Goal: Navigation & Orientation: Find specific page/section

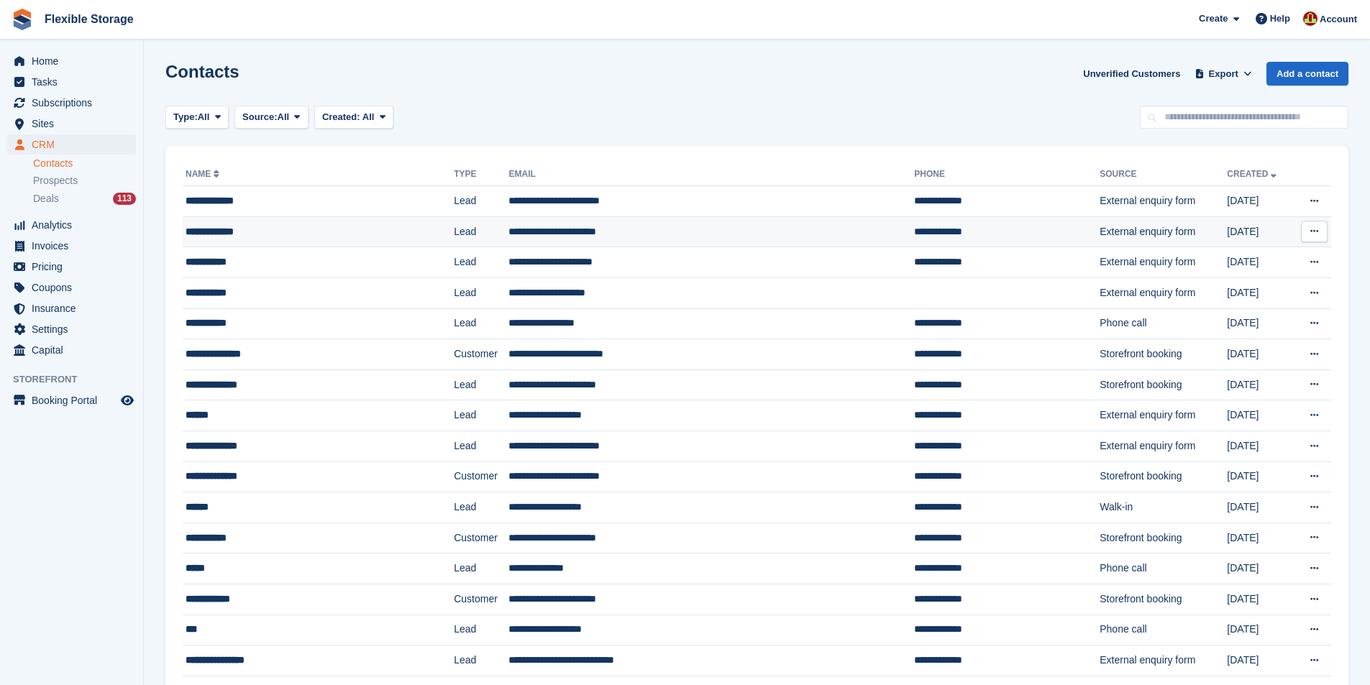
click at [555, 229] on td "**********" at bounding box center [711, 231] width 406 height 31
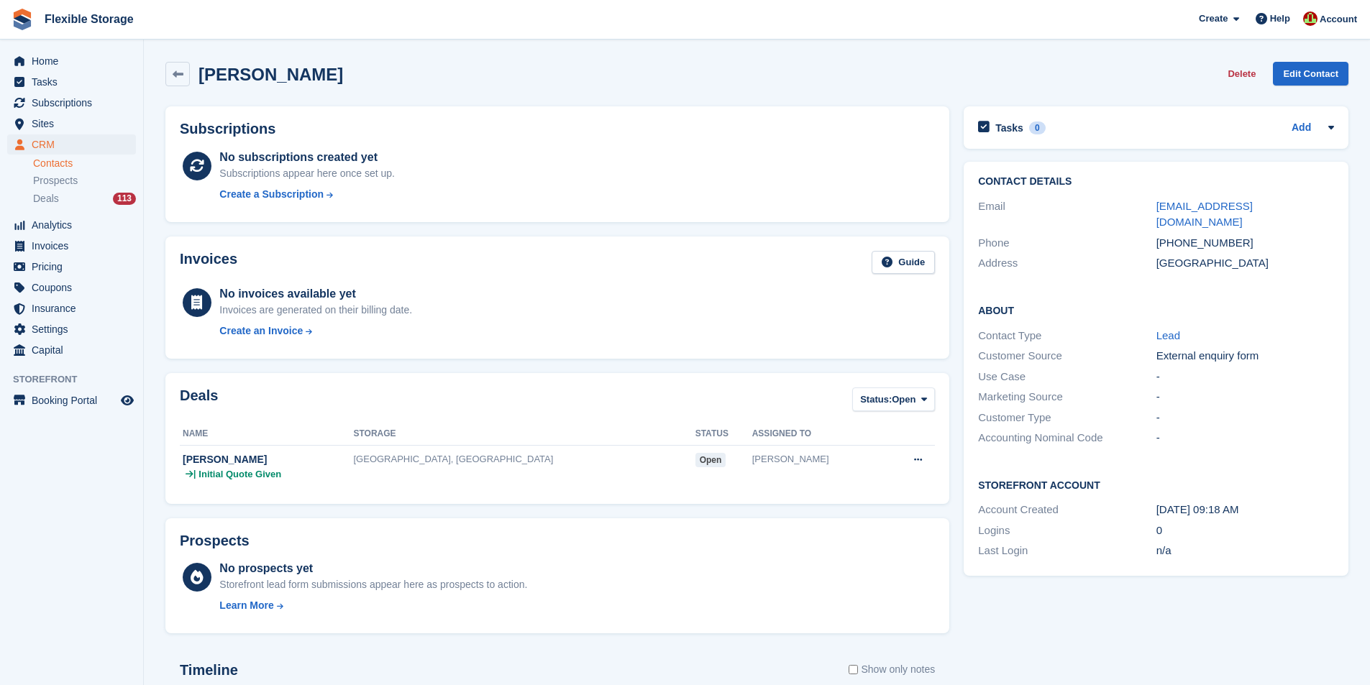
scroll to position [229, 0]
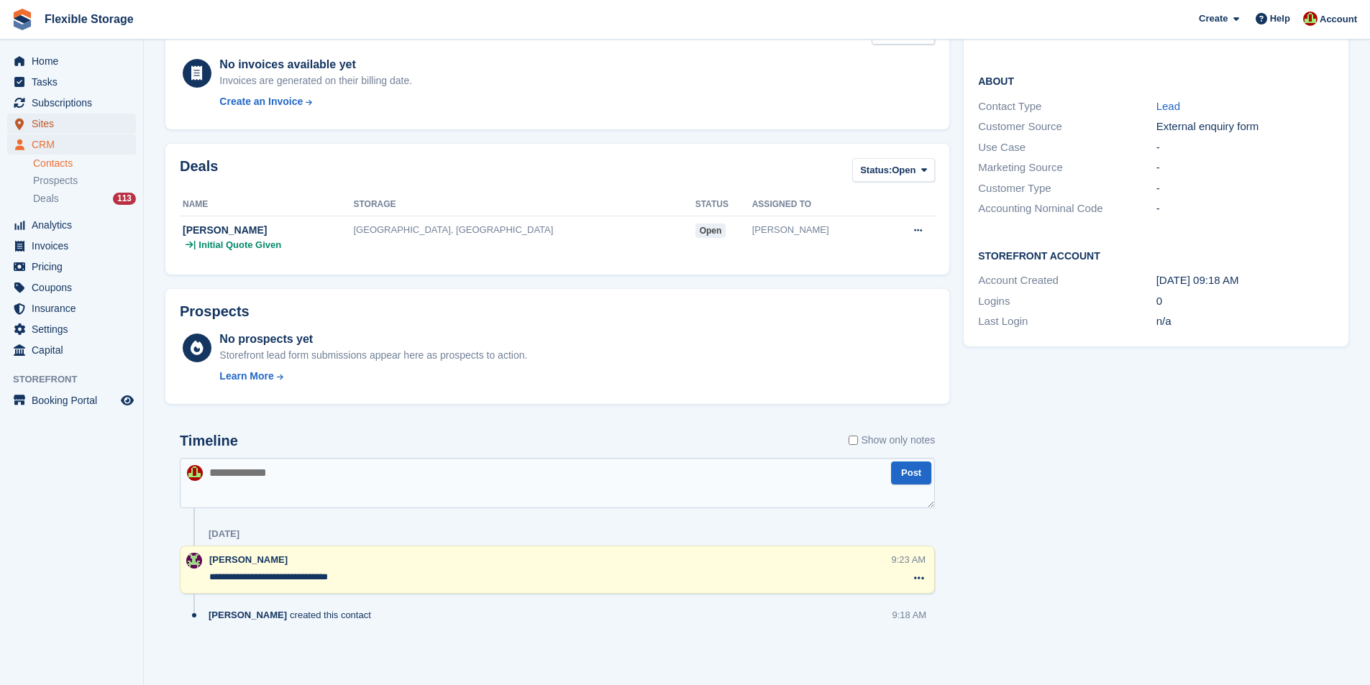
click at [50, 124] on span "Sites" at bounding box center [75, 124] width 86 height 20
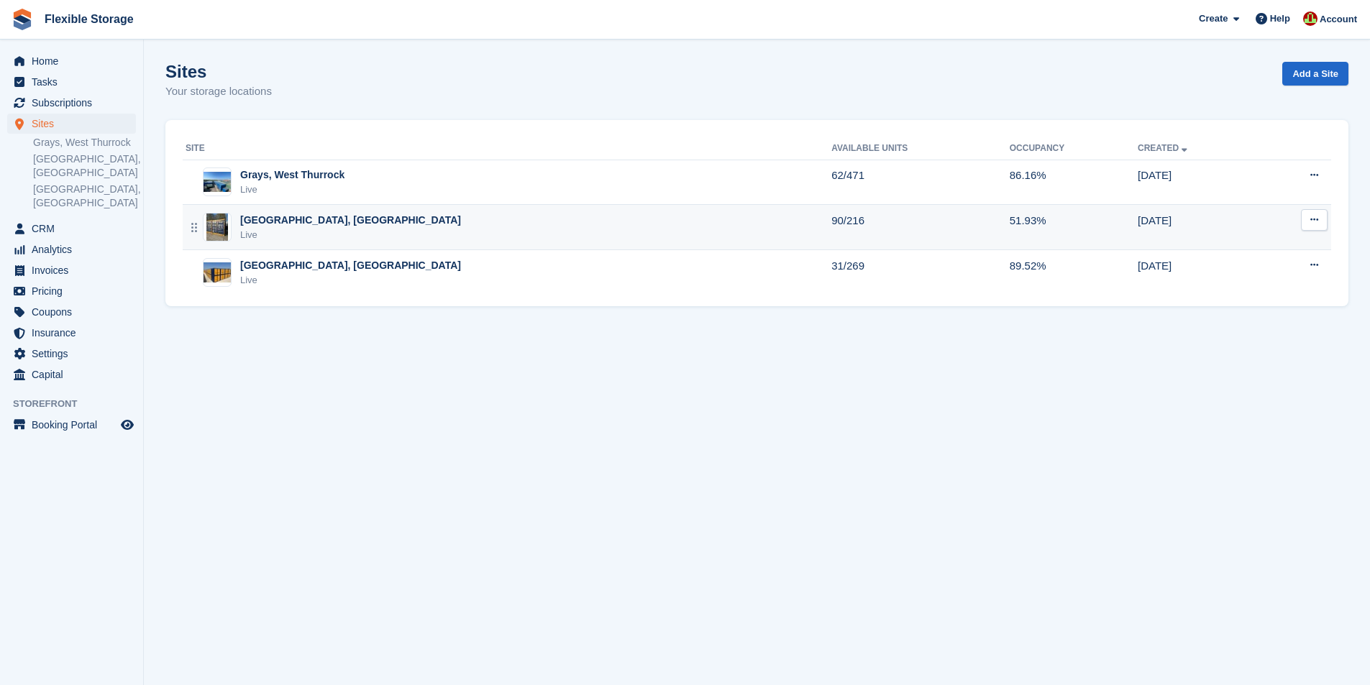
click at [359, 213] on div "Chelmsford, Essex Live" at bounding box center [509, 227] width 646 height 29
